Goal: Information Seeking & Learning: Learn about a topic

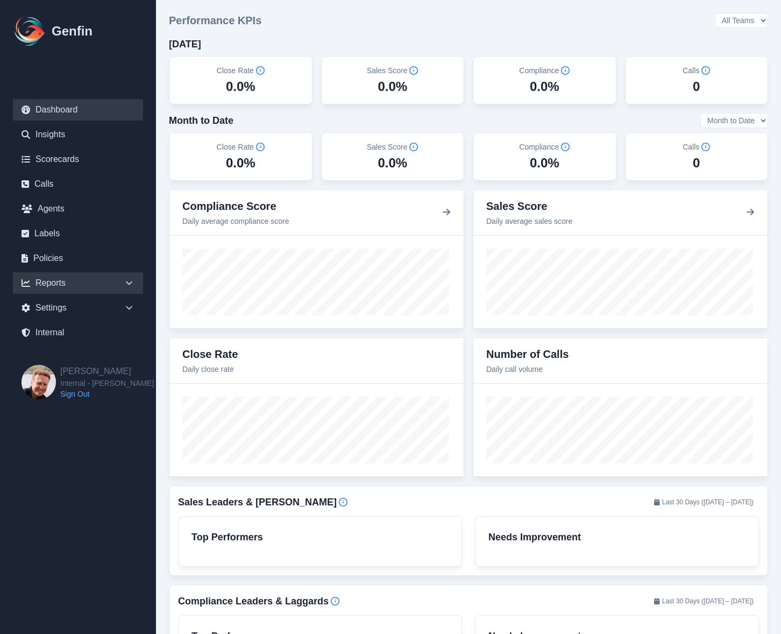
click at [86, 281] on div "Reports" at bounding box center [78, 283] width 130 height 22
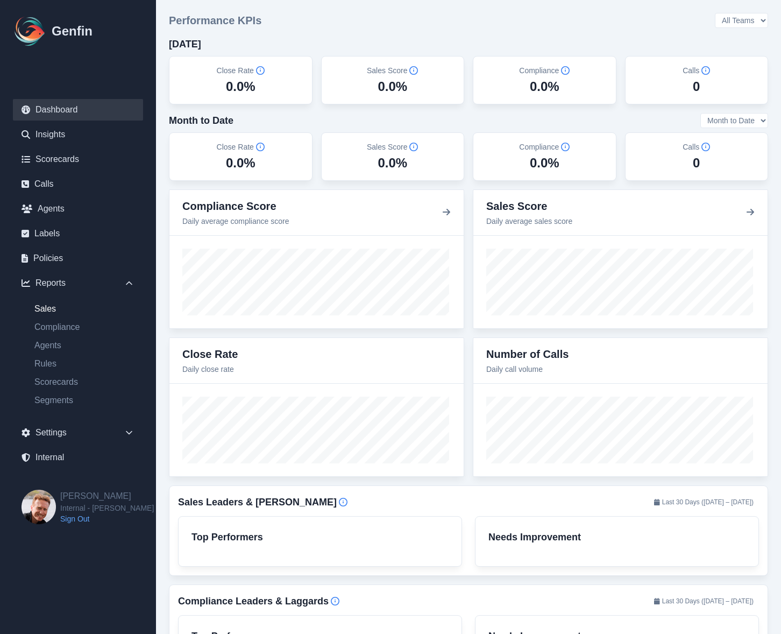
click at [55, 314] on link "Sales" at bounding box center [84, 308] width 117 height 13
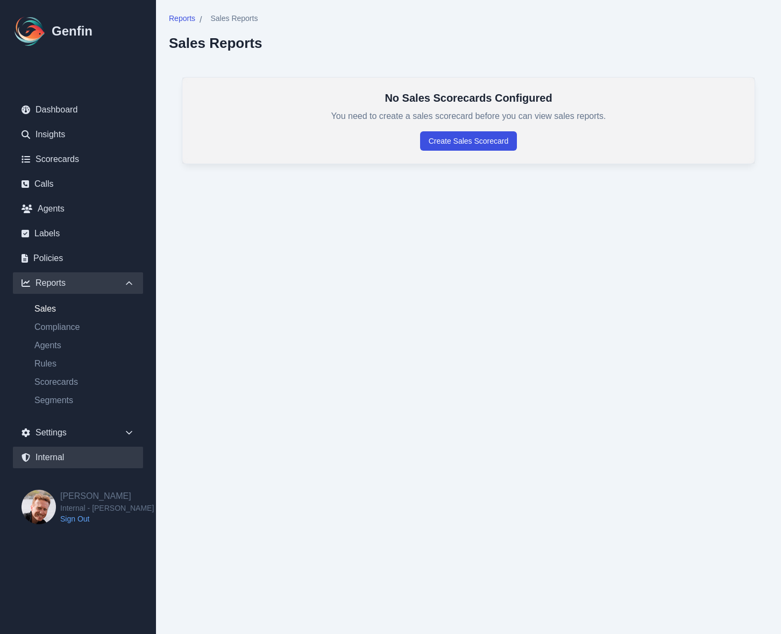
click at [58, 460] on link "Internal" at bounding box center [78, 458] width 130 height 22
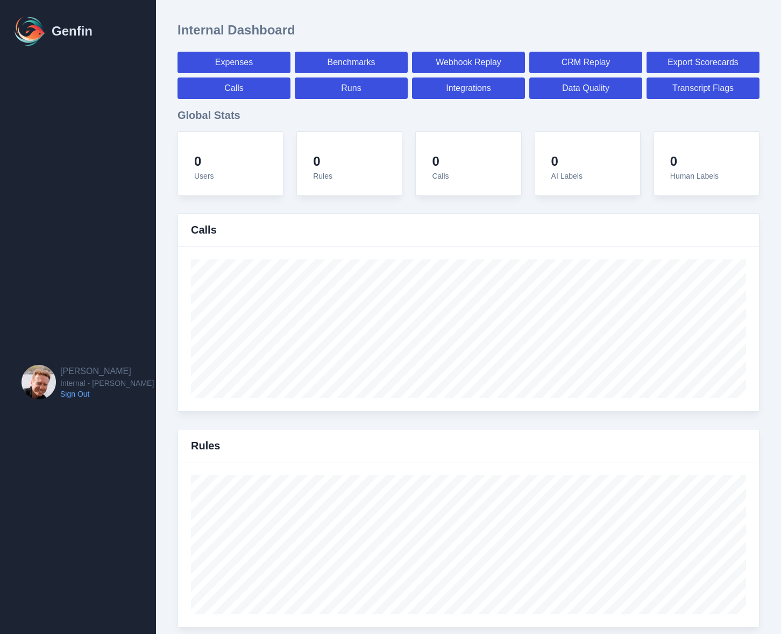
select select "paid"
select select "7"
select select "paid"
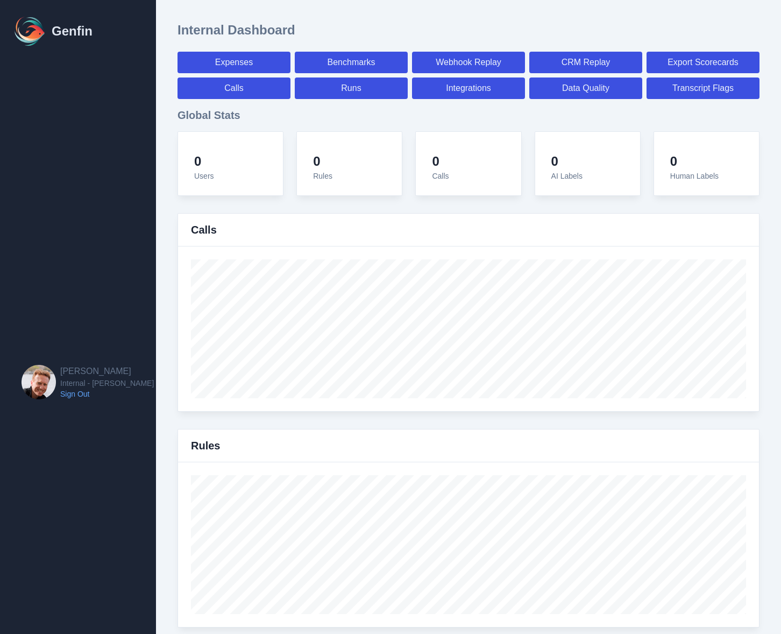
select select "7"
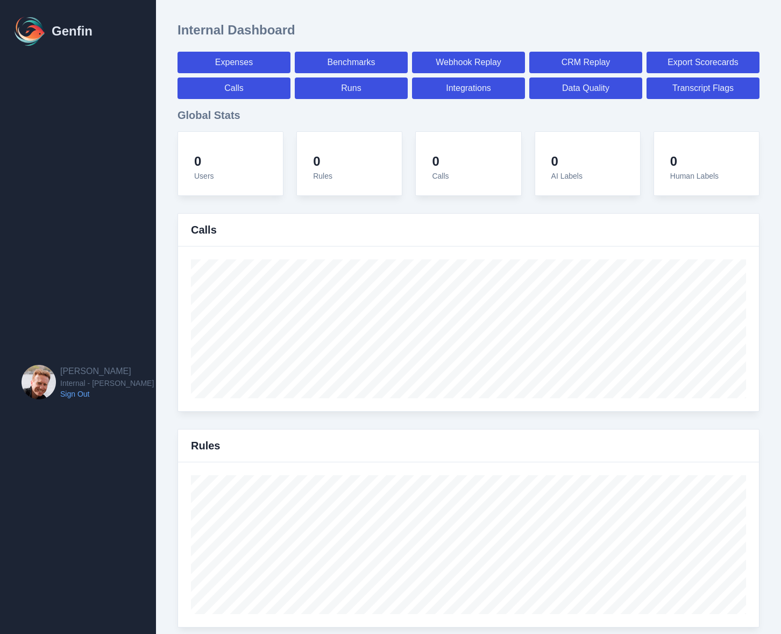
select select "7"
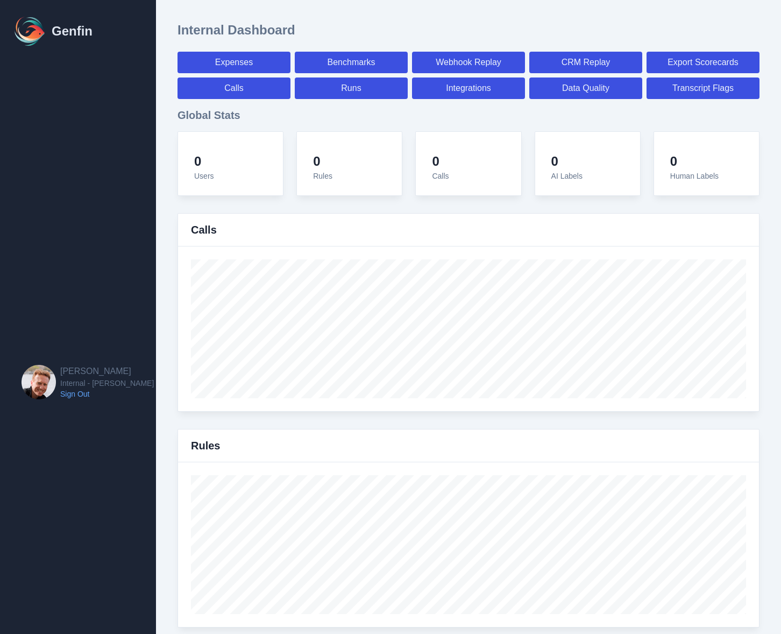
select select "7"
select select "paid"
select select "7"
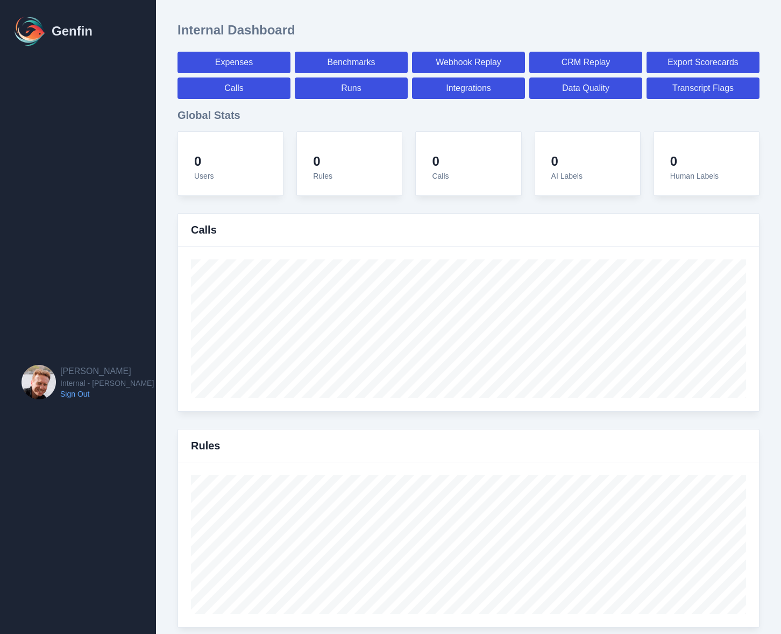
select select "7"
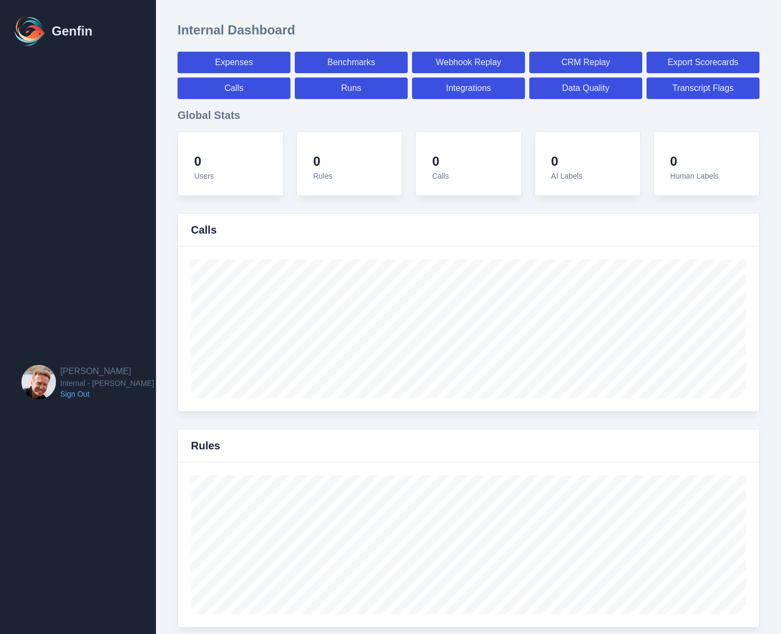
select select "7"
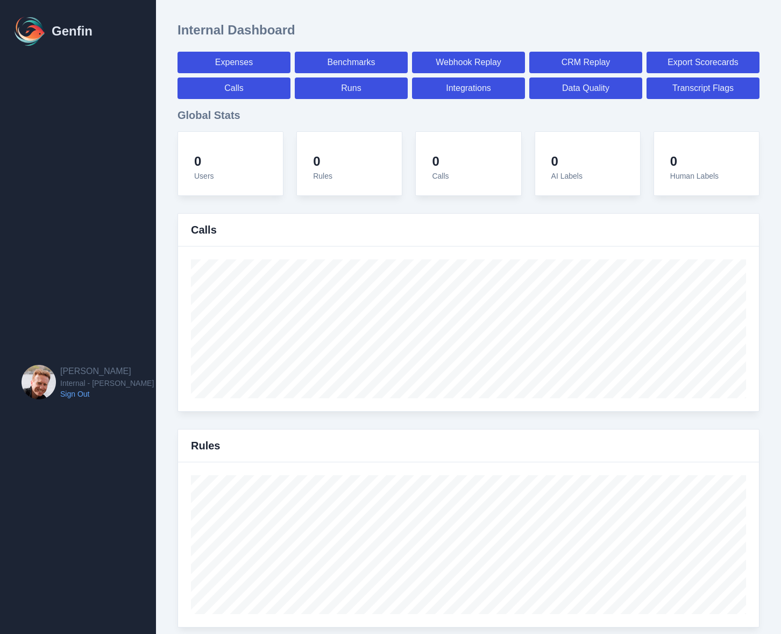
select select "7"
select select "paid"
select select "7"
select select "paid"
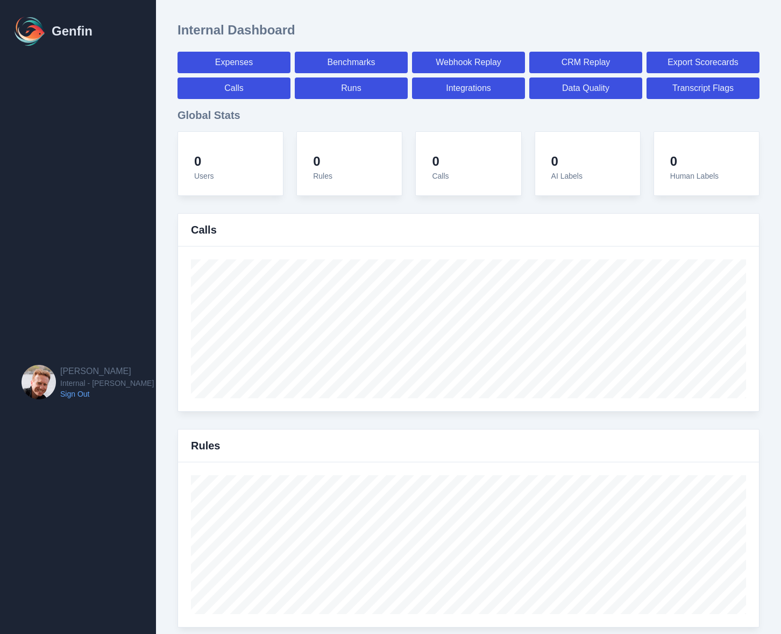
select select "paid"
select select "7"
select select "paid"
select select "7"
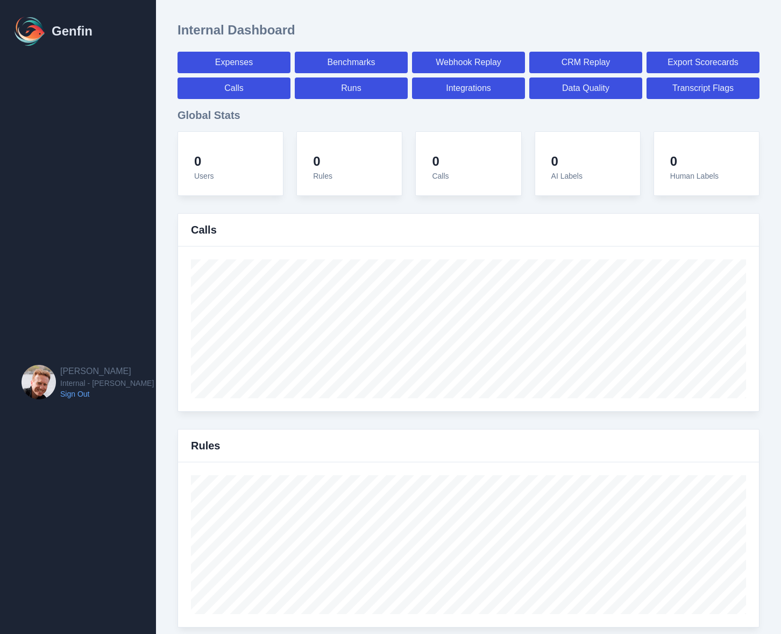
select select "7"
select select "paid"
select select "7"
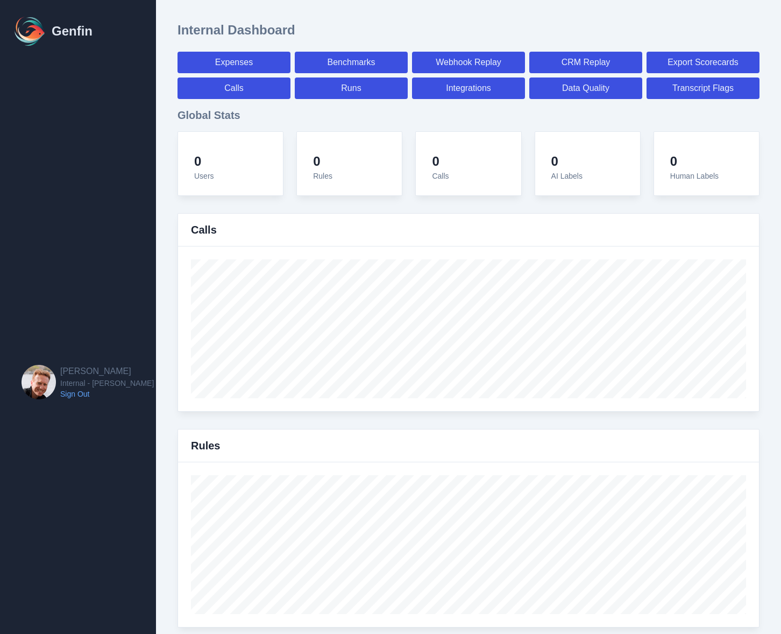
select select "paid"
select select "7"
select select "paid"
select select "7"
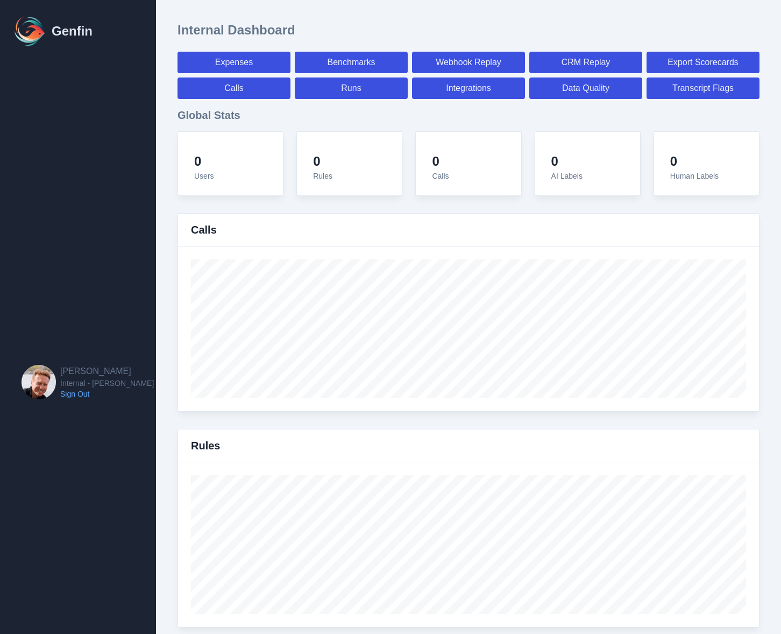
select select "7"
select select "paid"
select select "7"
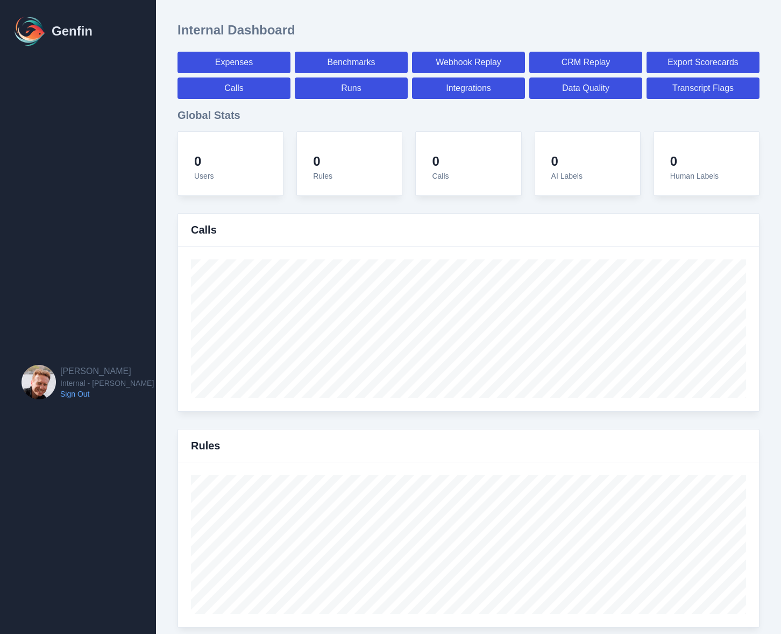
select select "7"
select select "paid"
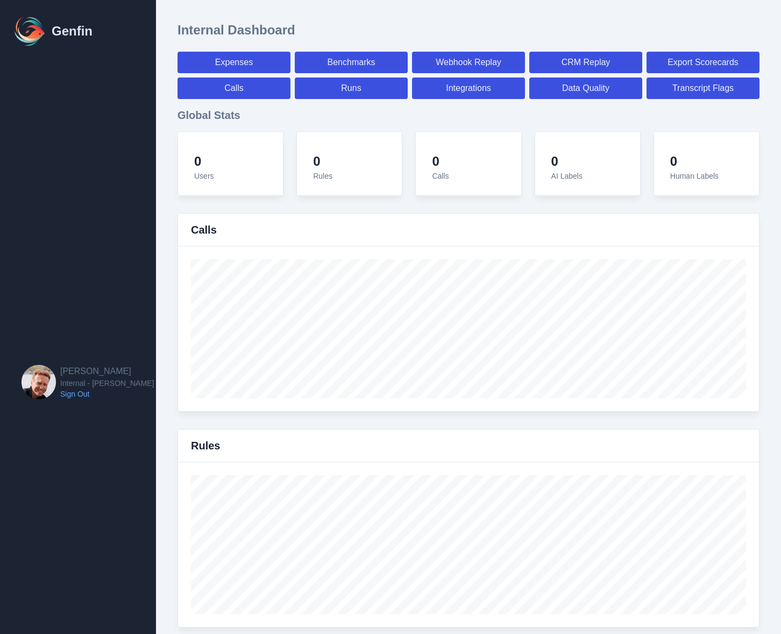
select select "7"
select select "paid"
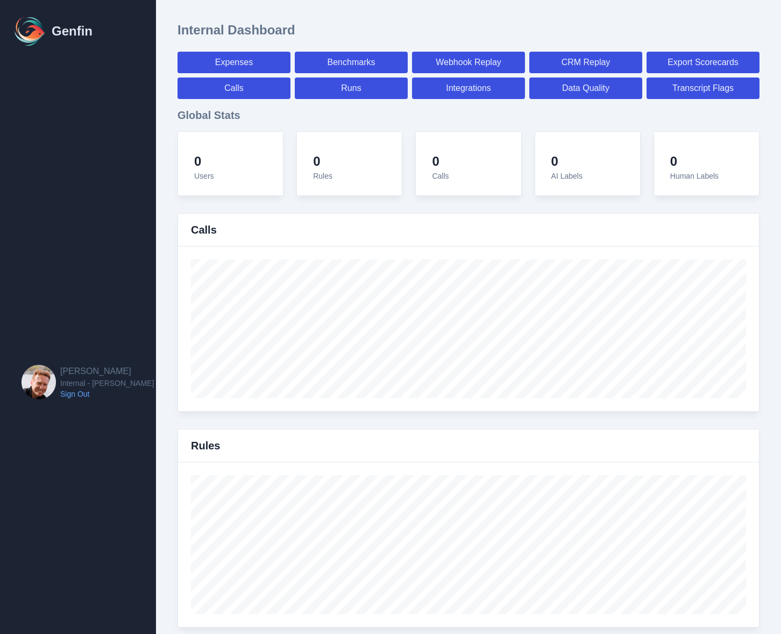
select select "7"
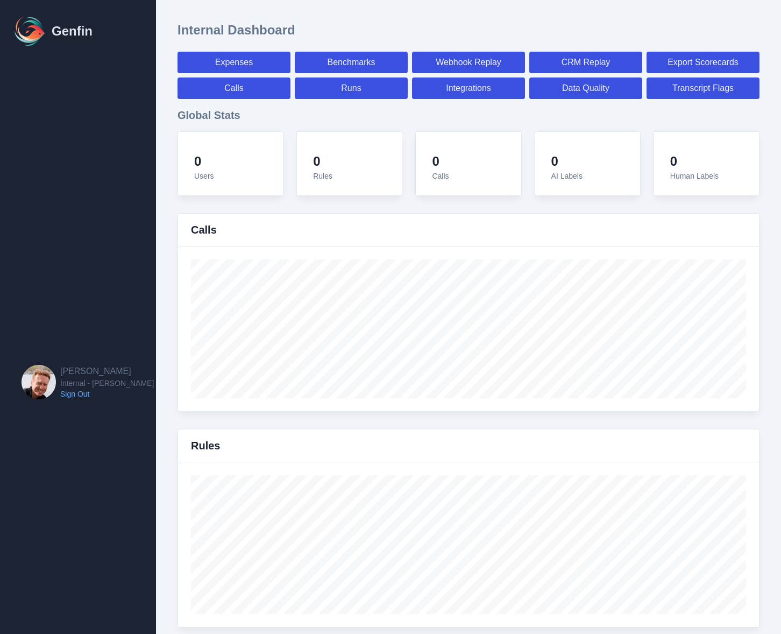
select select "paid"
select select "7"
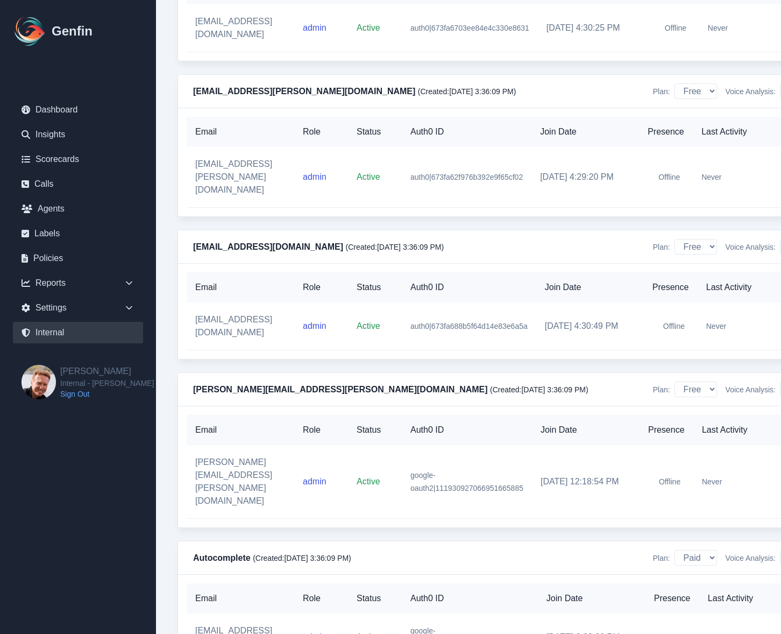
scroll to position [3808, 89]
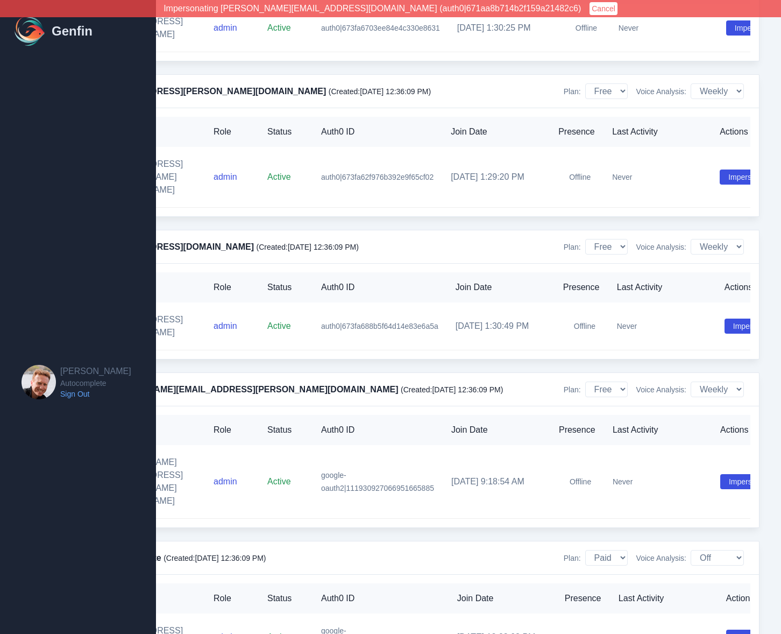
scroll to position [3877, 89]
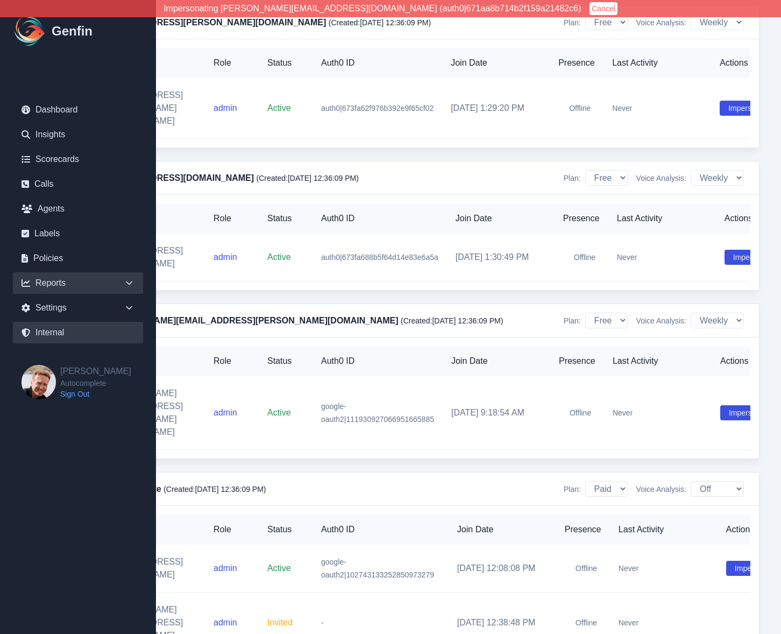
click at [59, 281] on div "Reports" at bounding box center [78, 283] width 130 height 22
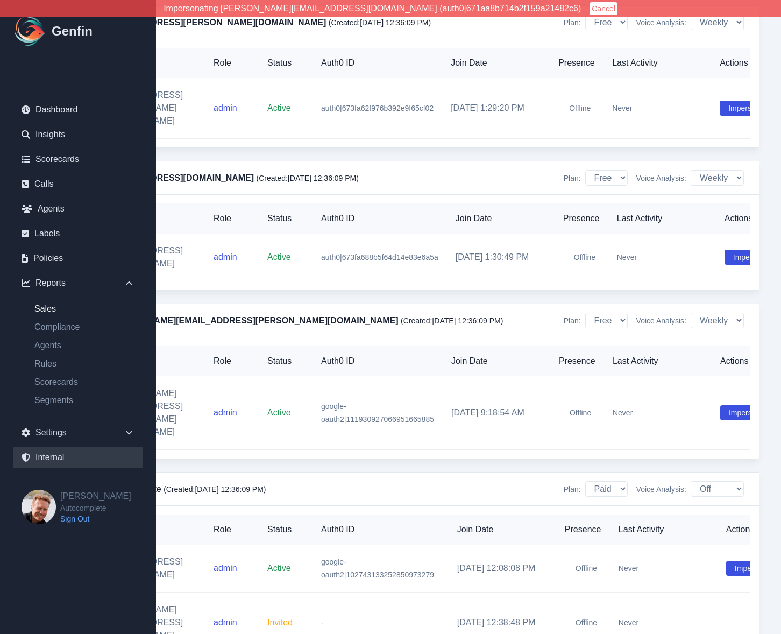
click at [51, 307] on link "Sales" at bounding box center [84, 308] width 117 height 13
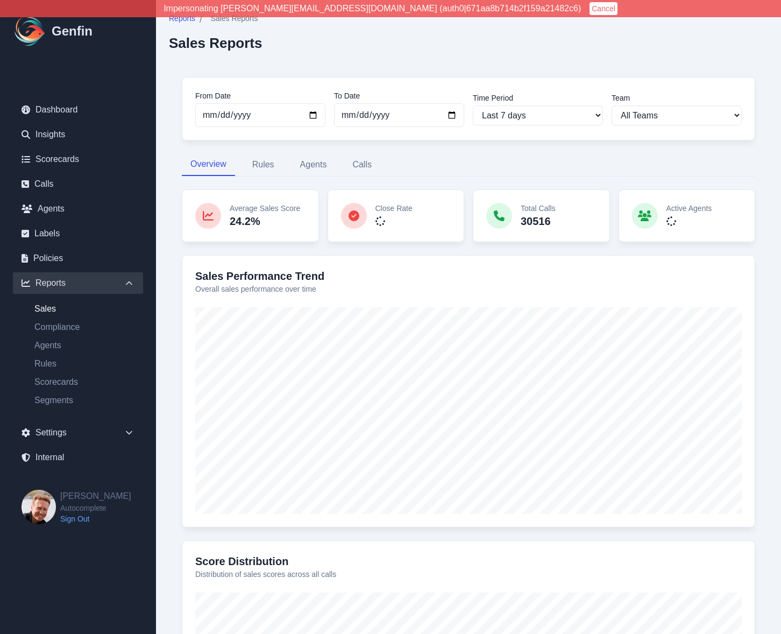
click at [381, 42] on div "Reports / Sales Reports Sales Reports" at bounding box center [468, 32] width 599 height 38
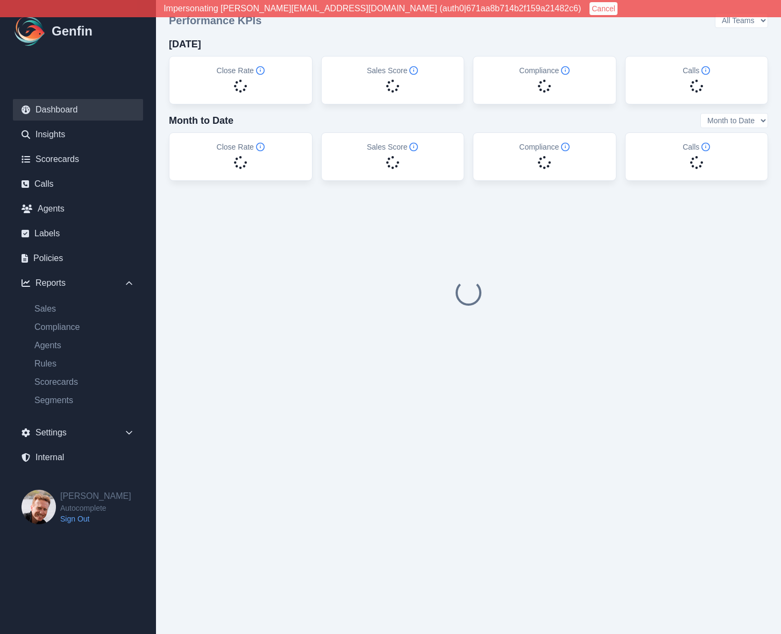
click at [590, 11] on button "Cancel" at bounding box center [604, 8] width 28 height 13
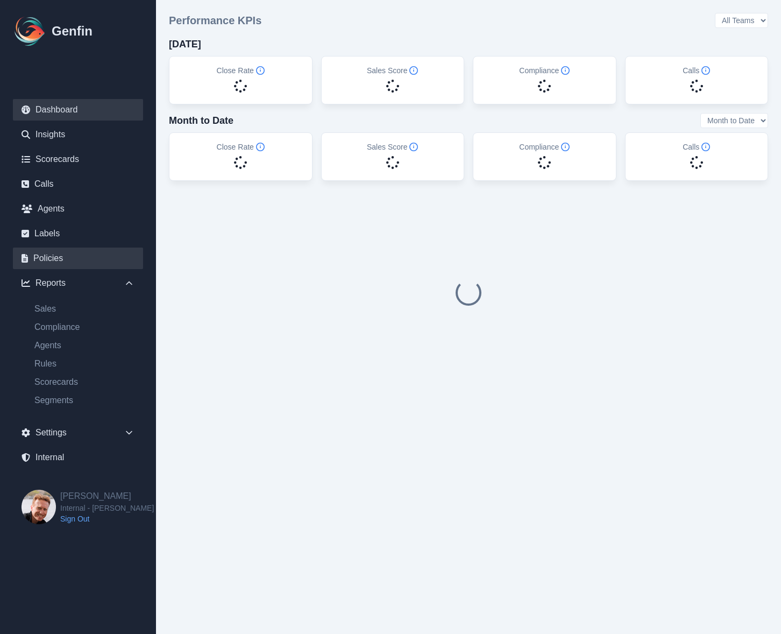
click at [61, 263] on link "Policies" at bounding box center [78, 259] width 130 height 22
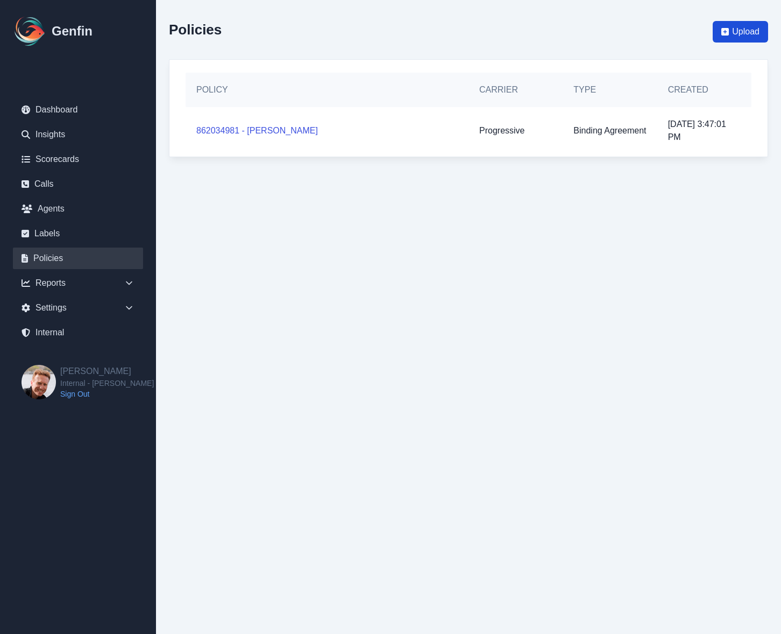
click at [742, 34] on span "Upload" at bounding box center [745, 31] width 27 height 13
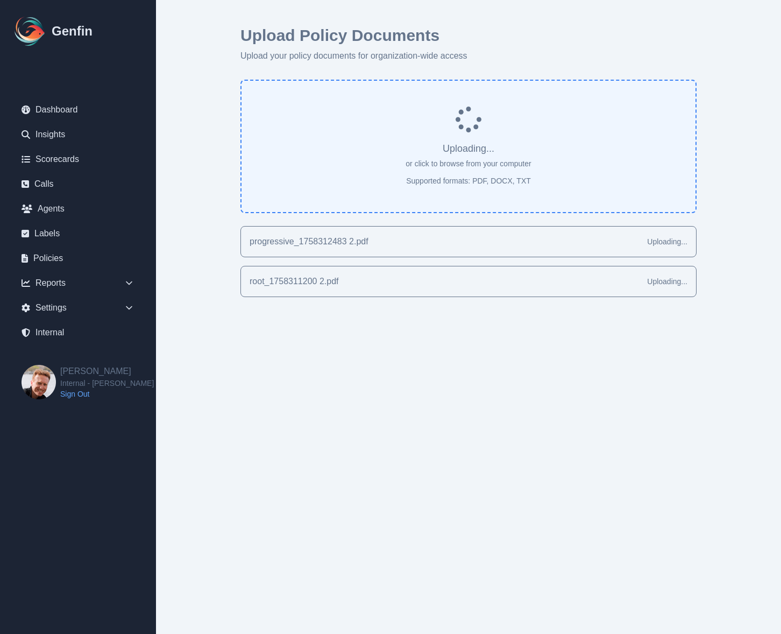
click at [203, 253] on div "Upload Policy Documents Upload your policy documents for organization-wide acce…" at bounding box center [468, 161] width 625 height 323
click at [223, 191] on div "Upload Policy Documents Upload your policy documents for organization-wide acce…" at bounding box center [468, 141] width 625 height 283
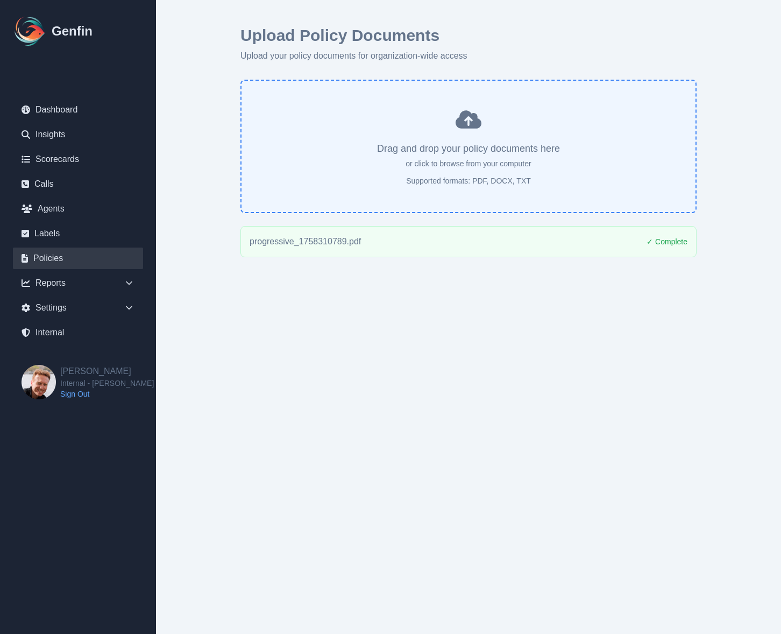
click at [46, 260] on link "Policies" at bounding box center [78, 259] width 130 height 22
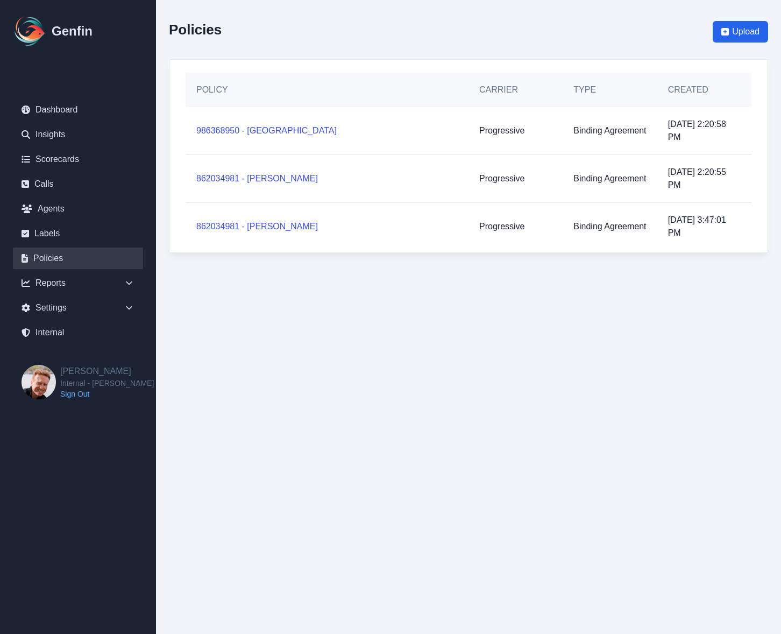
click at [270, 182] on link "862034981 - Lisa Roberts" at bounding box center [257, 178] width 122 height 13
click at [278, 131] on link "986368950 - Salem Abdallat" at bounding box center [266, 130] width 140 height 13
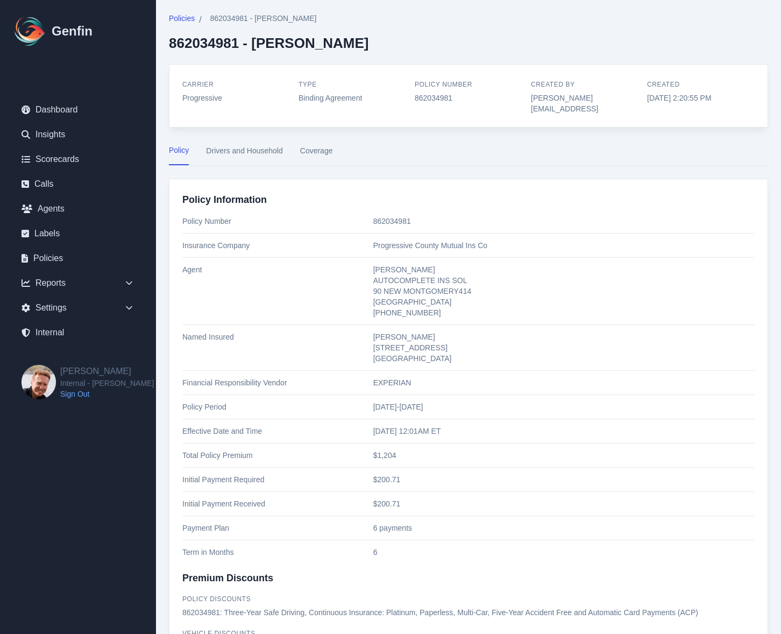
drag, startPoint x: 265, startPoint y: 137, endPoint x: 276, endPoint y: 142, distance: 12.0
click at [265, 145] on button "Drivers and Household" at bounding box center [244, 155] width 76 height 20
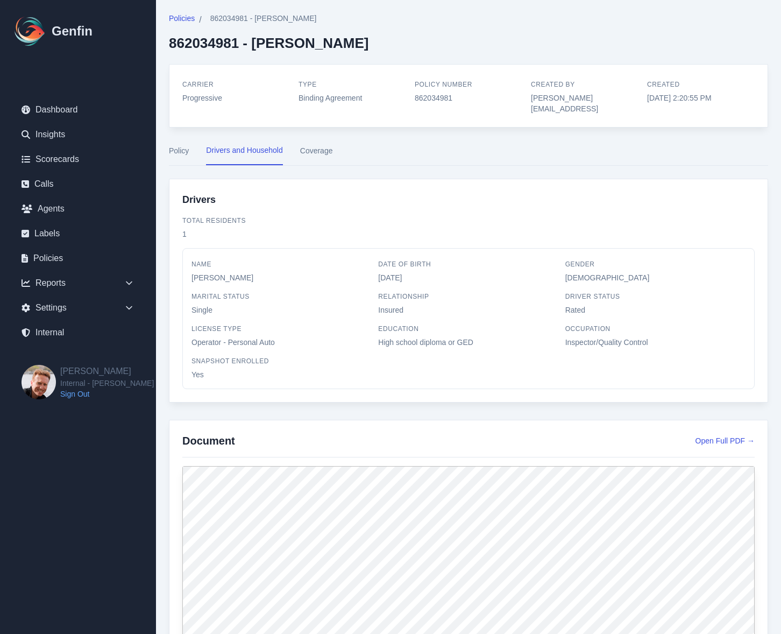
click at [313, 145] on button "Coverage" at bounding box center [316, 155] width 33 height 20
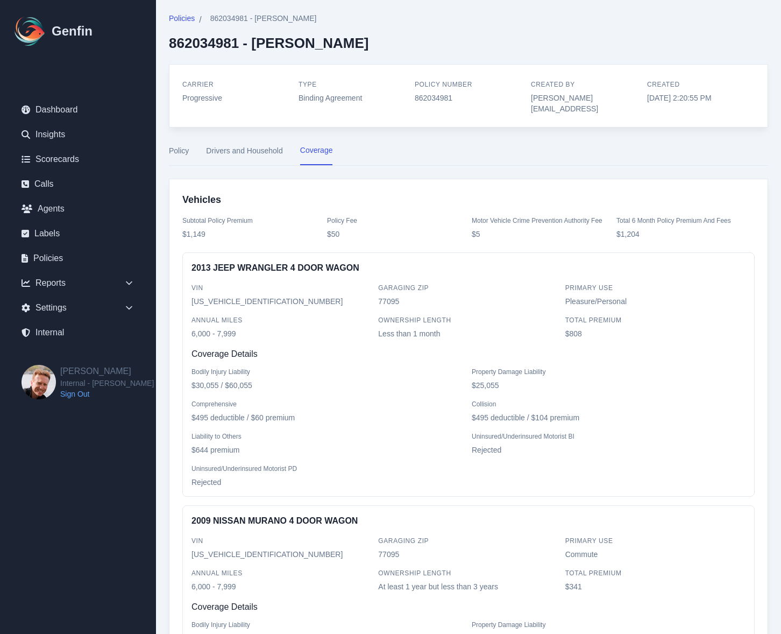
click at [184, 145] on button "Policy" at bounding box center [179, 155] width 20 height 20
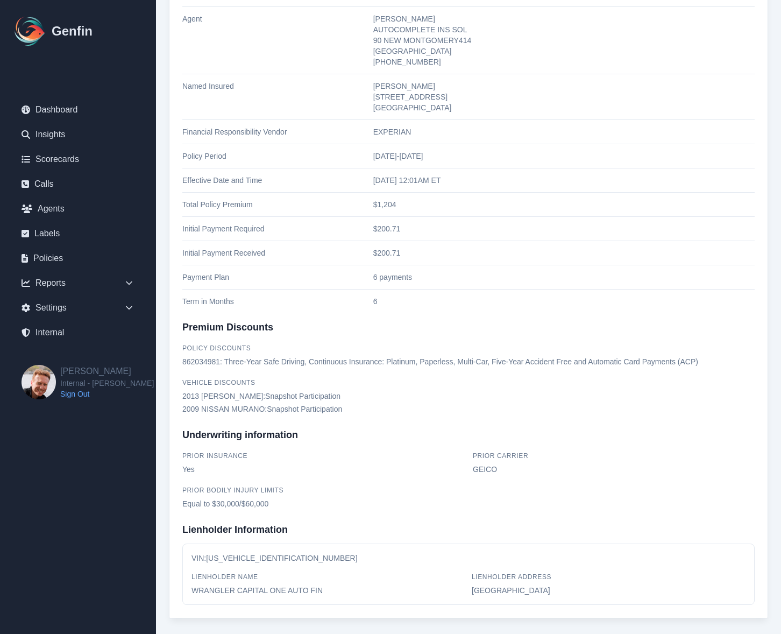
scroll to position [292, 0]
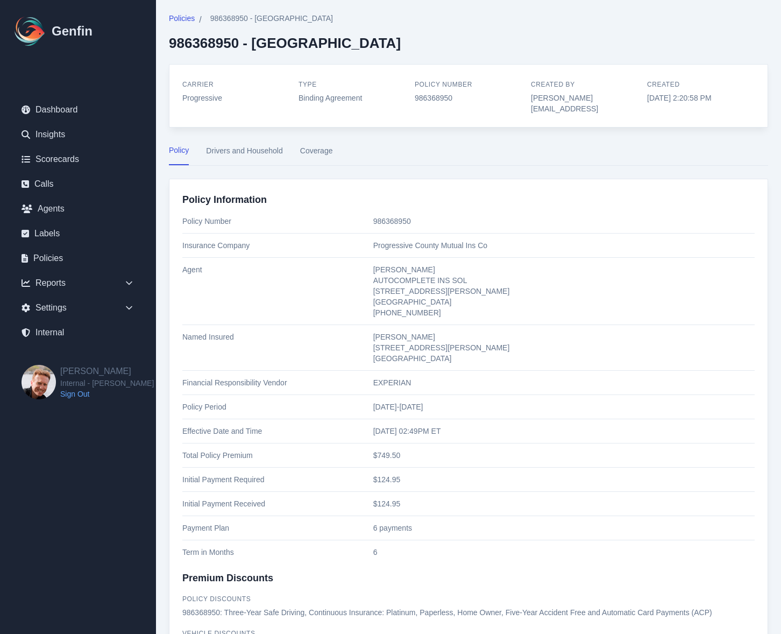
click at [256, 145] on button "Drivers and Household" at bounding box center [244, 155] width 76 height 20
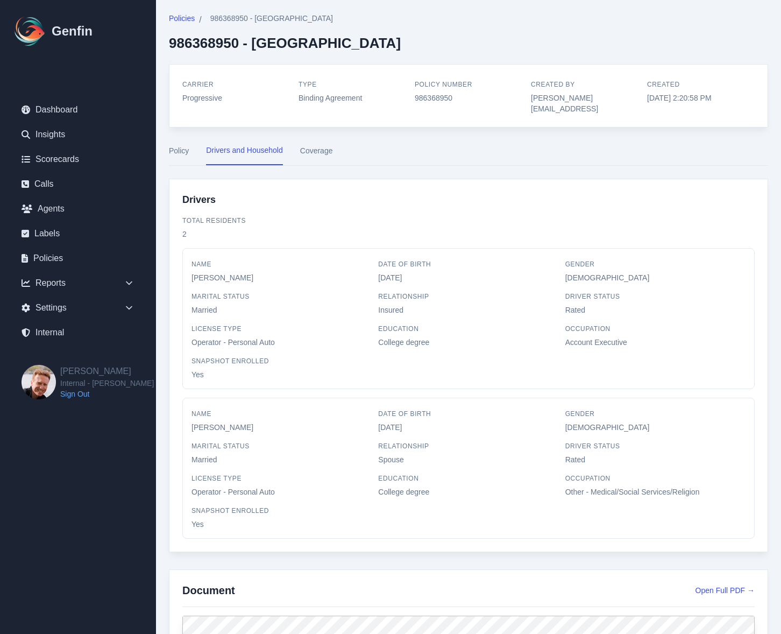
click at [315, 145] on button "Coverage" at bounding box center [316, 155] width 33 height 20
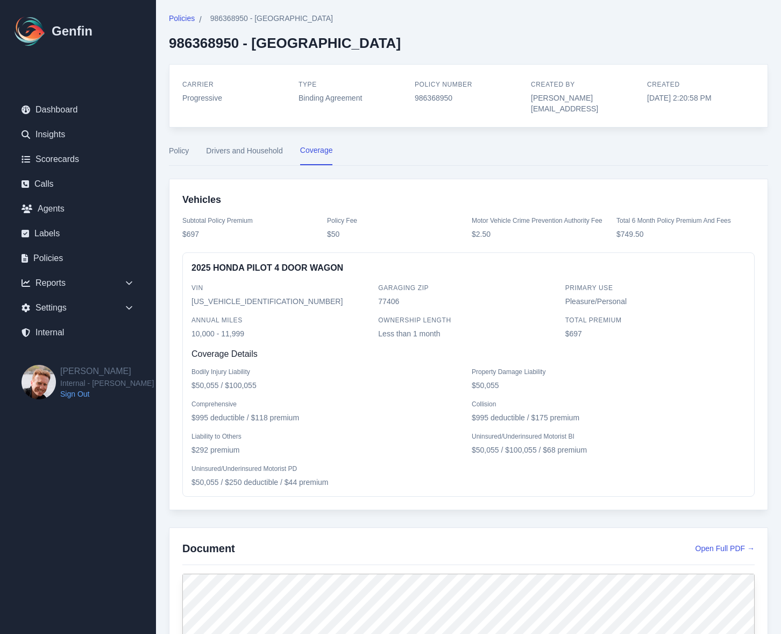
click at [170, 145] on button "Policy" at bounding box center [179, 155] width 20 height 20
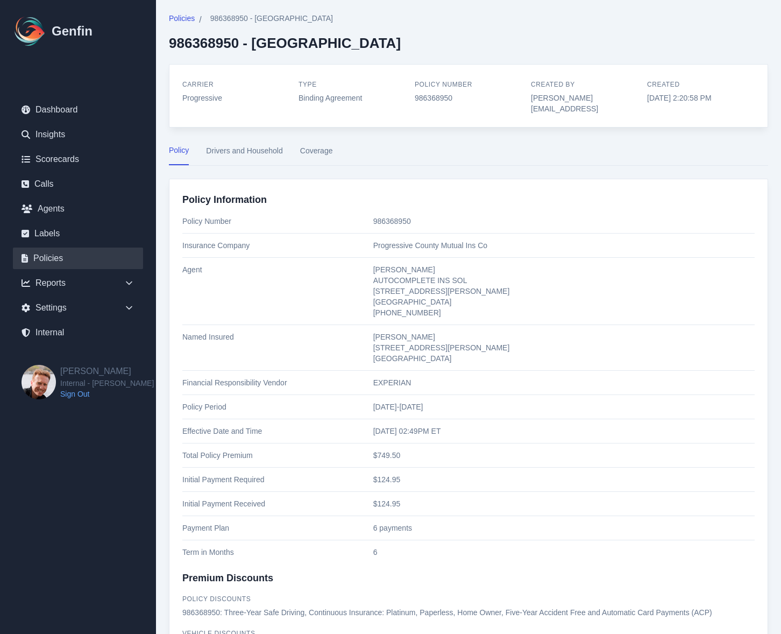
click at [53, 251] on link "Policies" at bounding box center [78, 259] width 130 height 22
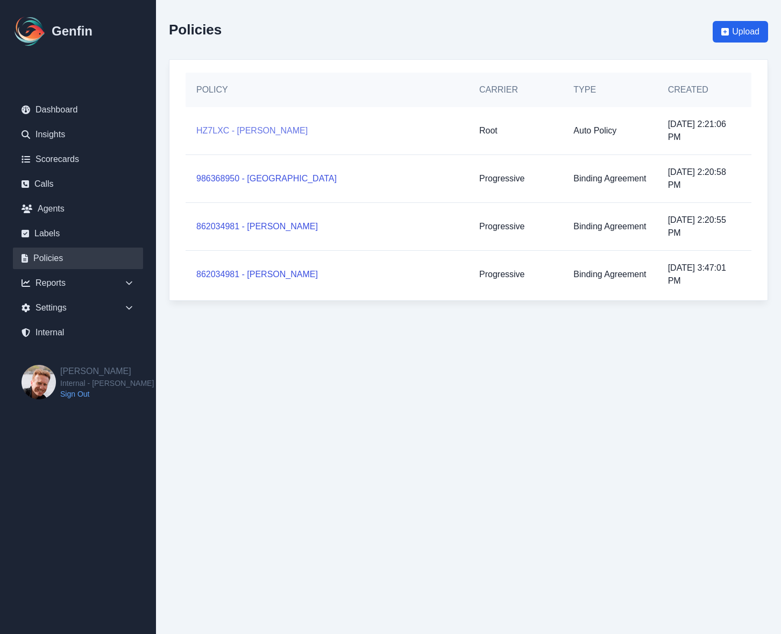
click at [232, 129] on link "HZ7LXC - [PERSON_NAME]" at bounding box center [251, 130] width 111 height 13
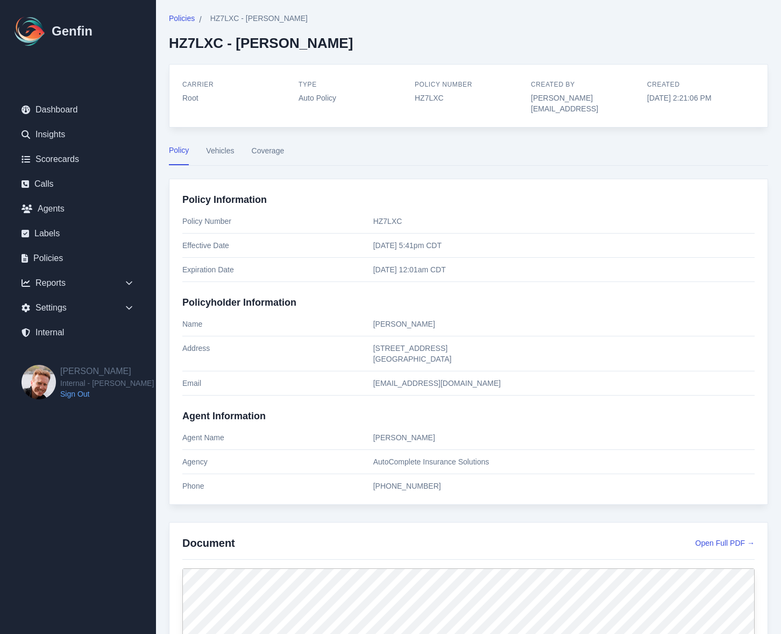
click at [221, 145] on button "Vehicles" at bounding box center [220, 155] width 28 height 20
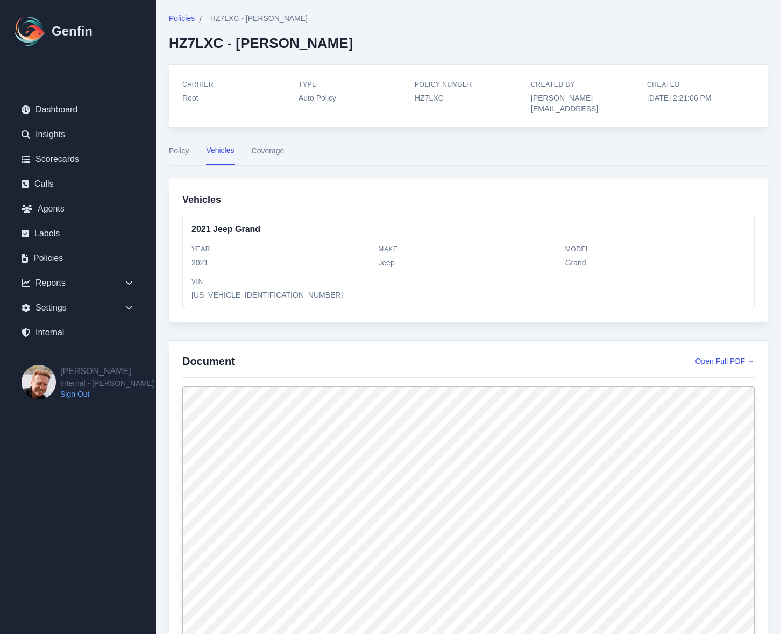
click at [269, 145] on button "Coverage" at bounding box center [268, 155] width 33 height 20
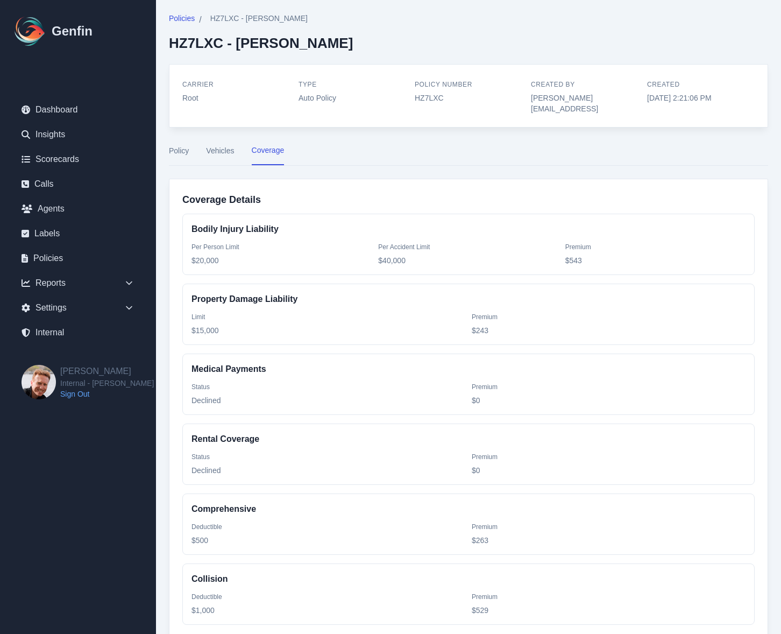
click at [174, 145] on button "Policy" at bounding box center [179, 155] width 20 height 20
